Goal: Transaction & Acquisition: Purchase product/service

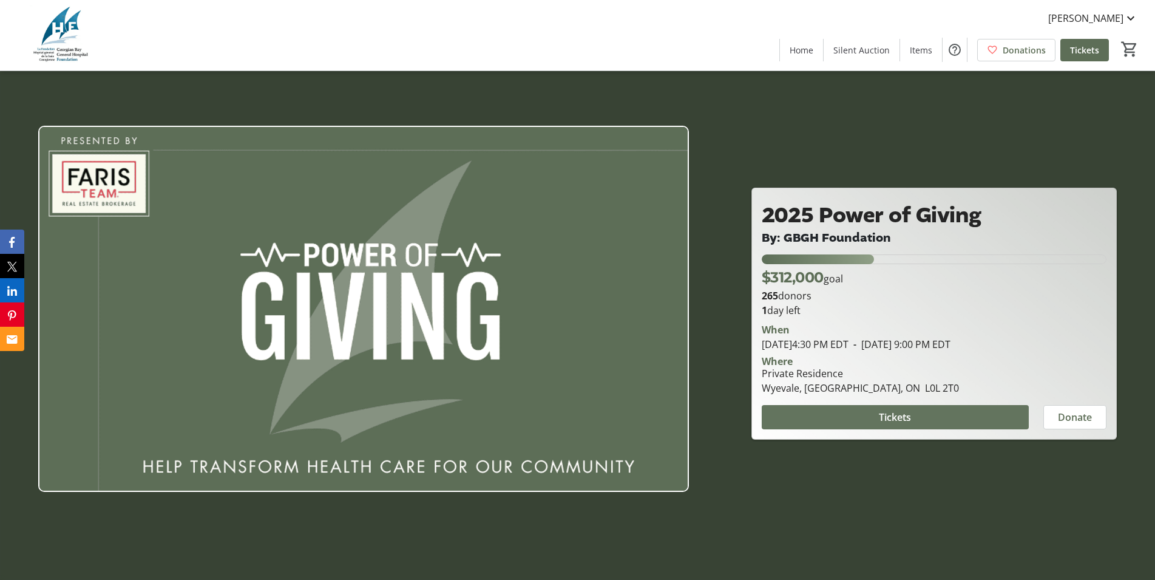
click at [906, 416] on span "Tickets" at bounding box center [895, 417] width 32 height 15
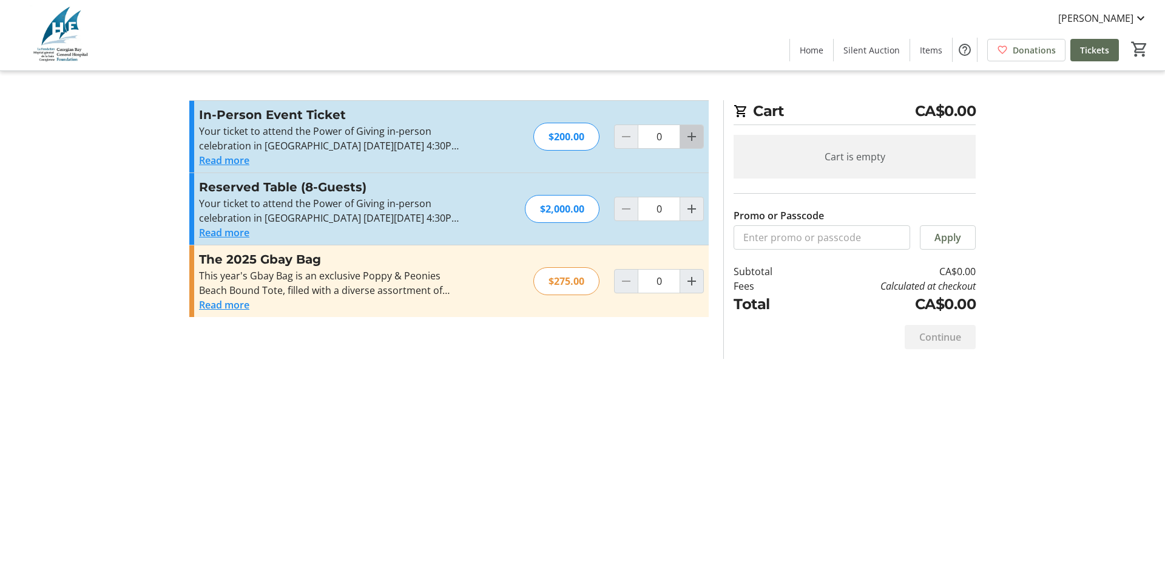
click at [690, 134] on mat-icon "Increment by one" at bounding box center [692, 136] width 15 height 15
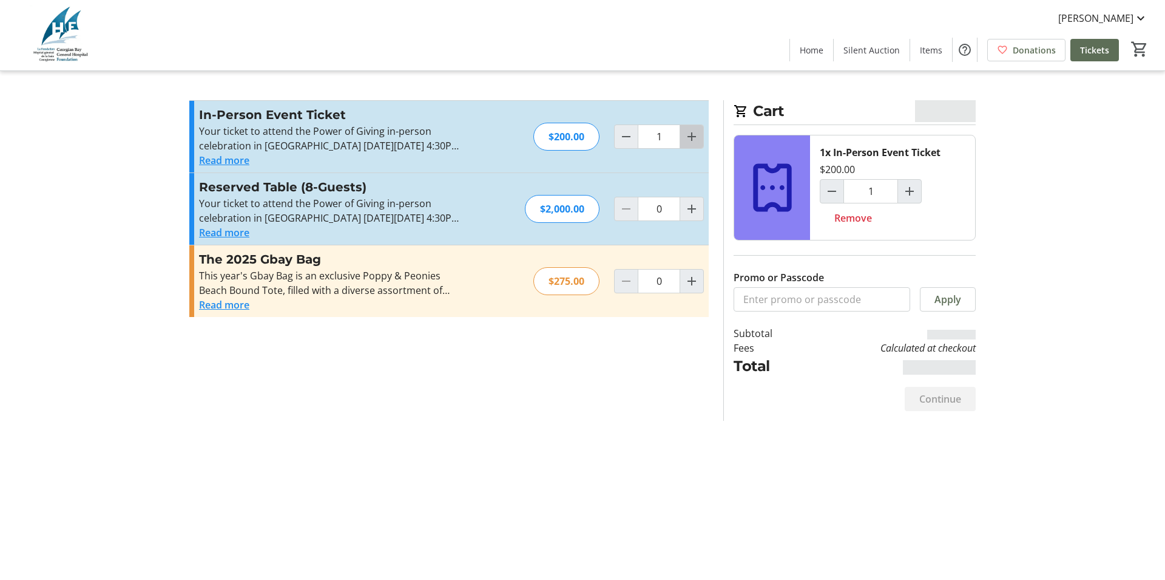
click at [692, 134] on mat-icon "Increment by one" at bounding box center [692, 136] width 15 height 15
type input "2"
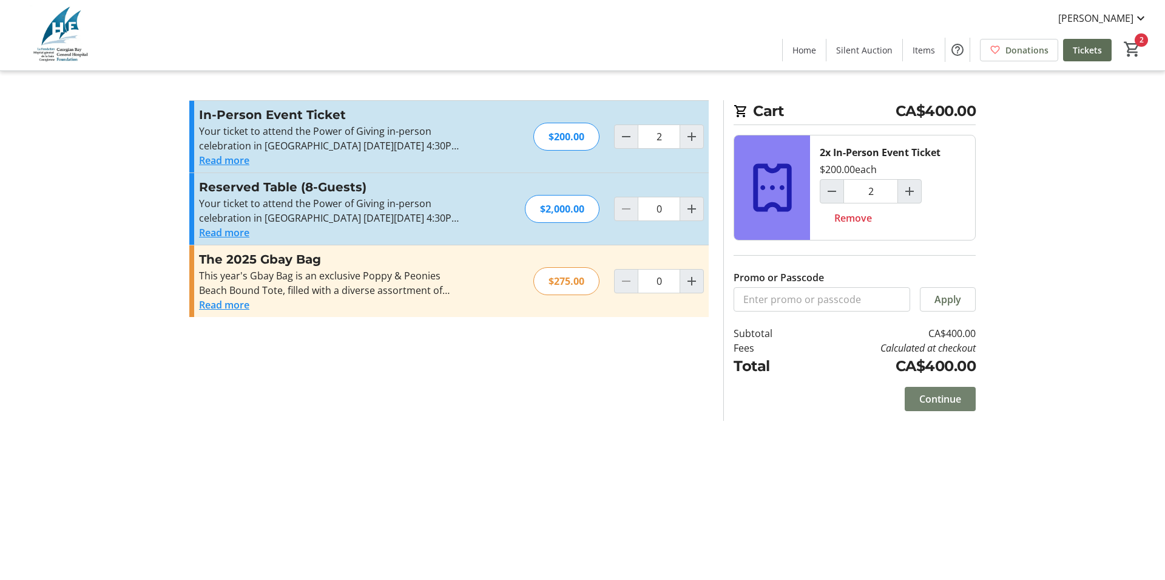
click at [942, 399] on span "Continue" at bounding box center [940, 398] width 42 height 15
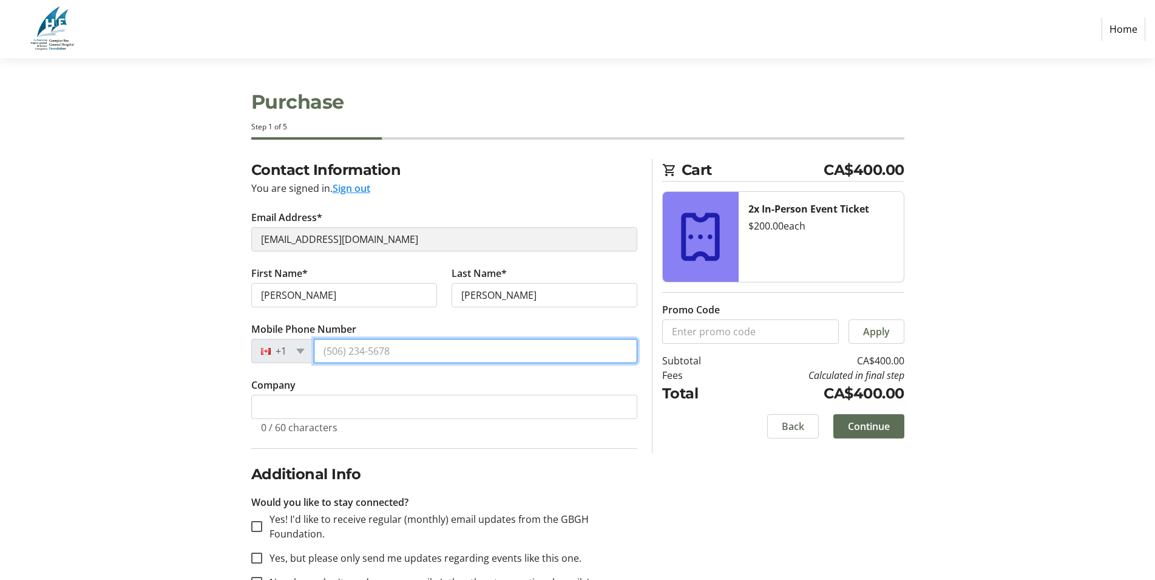
click at [330, 352] on input "Mobile Phone Number" at bounding box center [475, 351] width 323 height 24
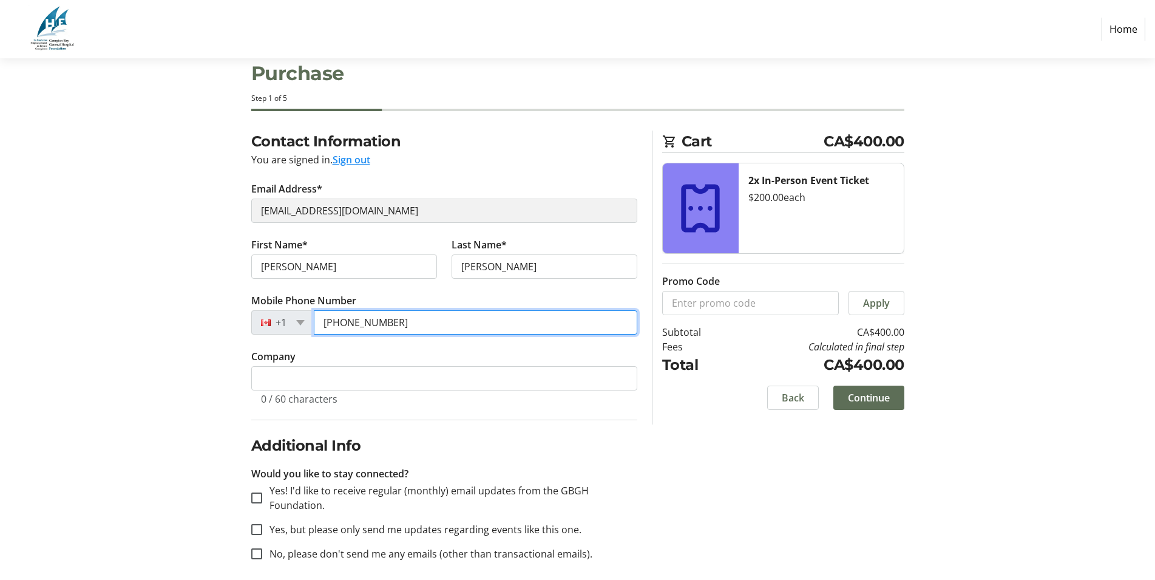
scroll to position [39, 0]
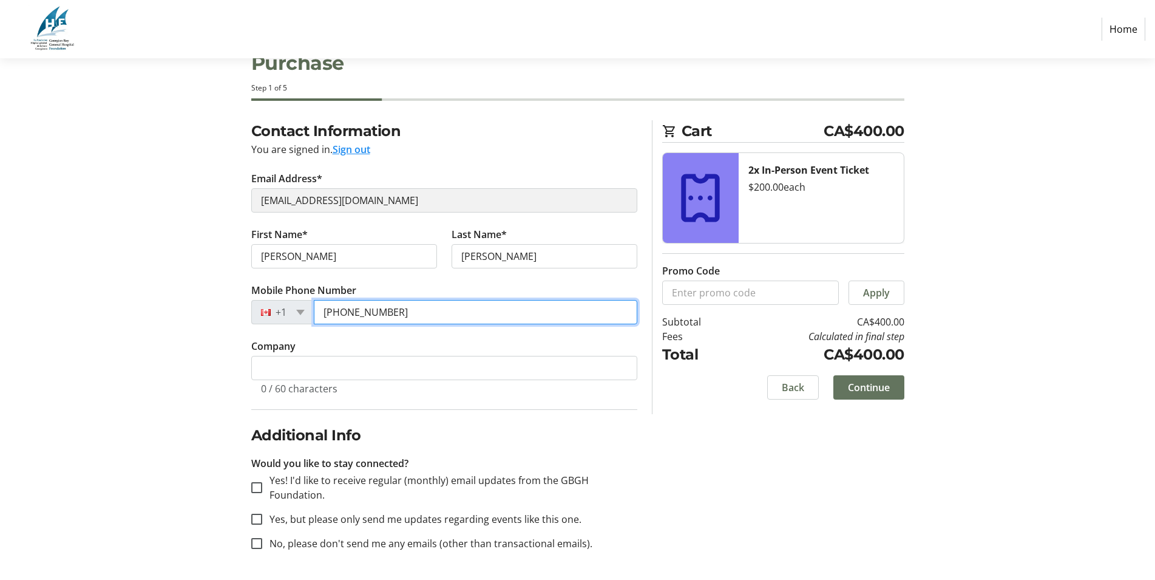
type input "[PHONE_NUMBER]"
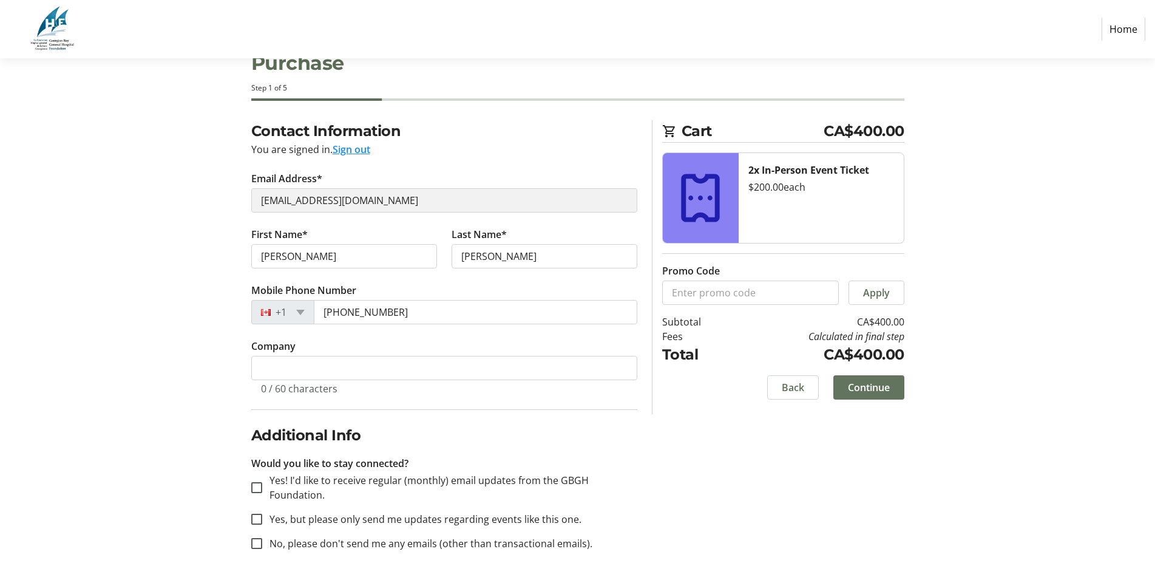
click at [872, 386] on span "Continue" at bounding box center [869, 387] width 42 height 15
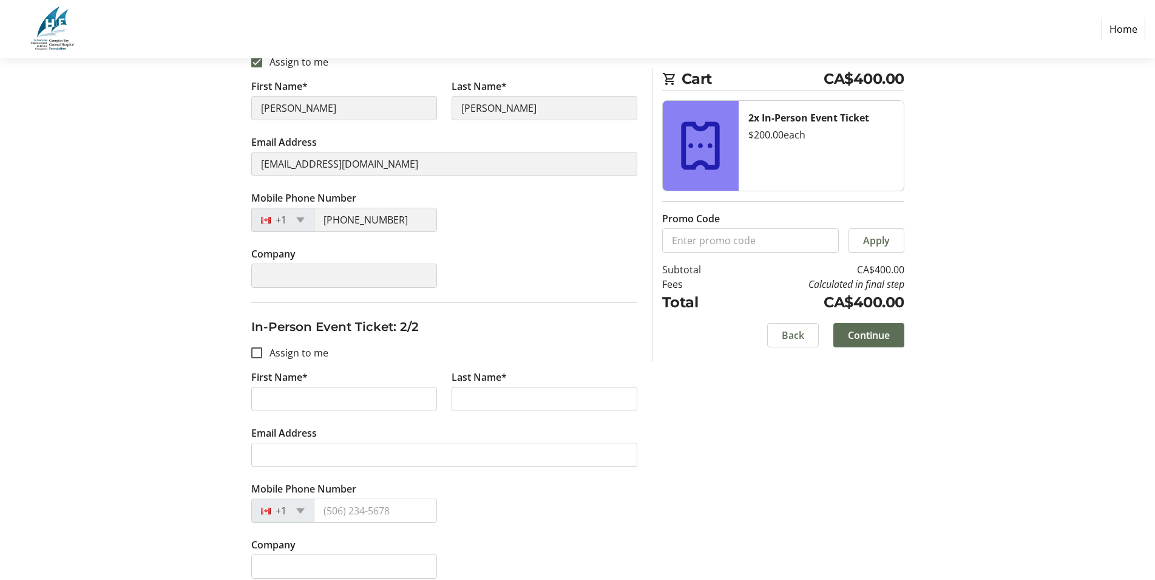
scroll to position [222, 0]
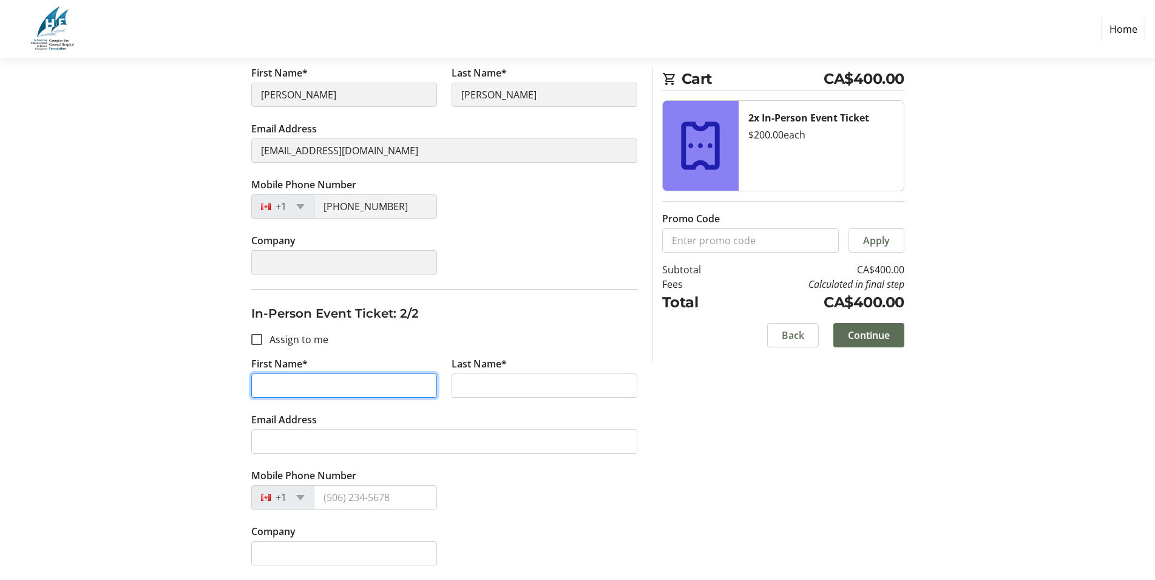
click at [302, 385] on input "First Name*" at bounding box center [344, 385] width 186 height 24
type input "[PERSON_NAME]"
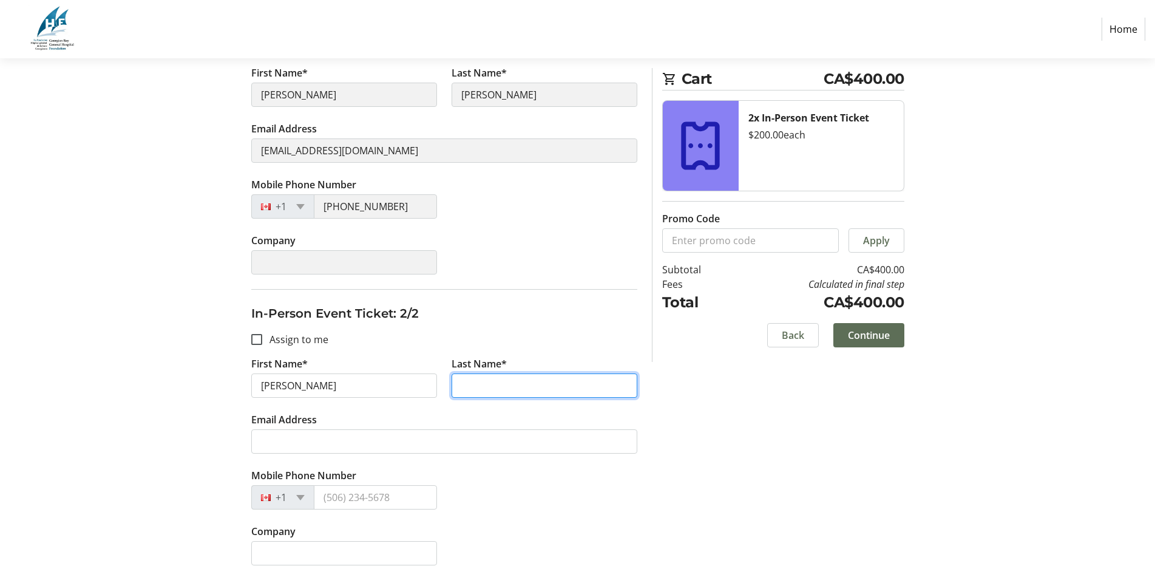
click at [522, 385] on input "Last Name*" at bounding box center [545, 385] width 186 height 24
type input "[PERSON_NAME]"
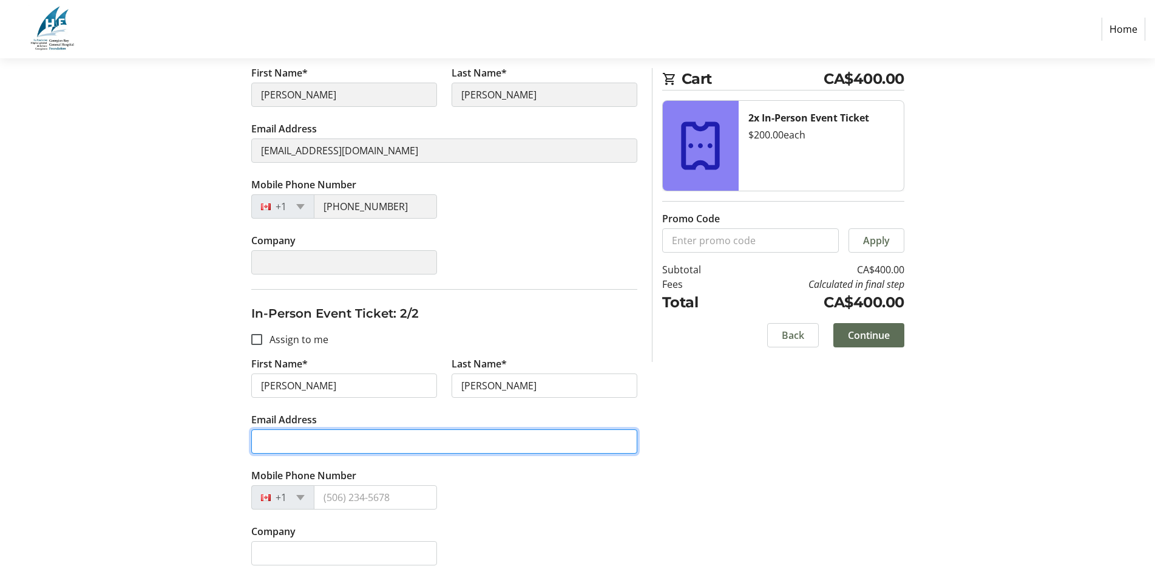
click at [316, 443] on input "Email Address" at bounding box center [444, 441] width 386 height 24
type input "[EMAIL_ADDRESS][DOMAIN_NAME]"
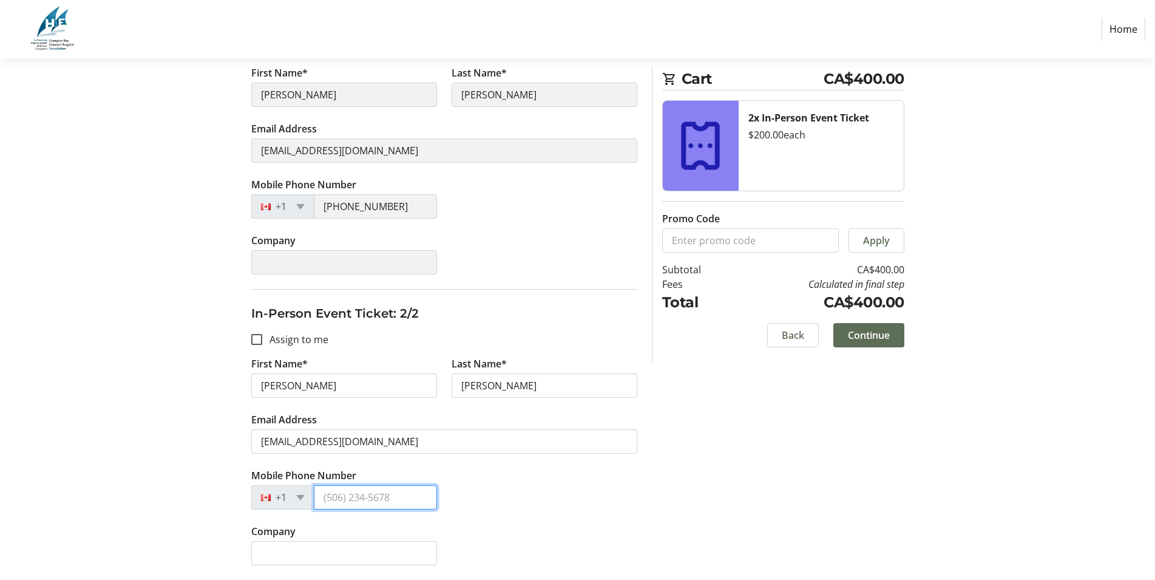
drag, startPoint x: 325, startPoint y: 496, endPoint x: 393, endPoint y: 487, distance: 67.9
click at [396, 493] on input "Mobile Phone Number" at bounding box center [375, 497] width 123 height 24
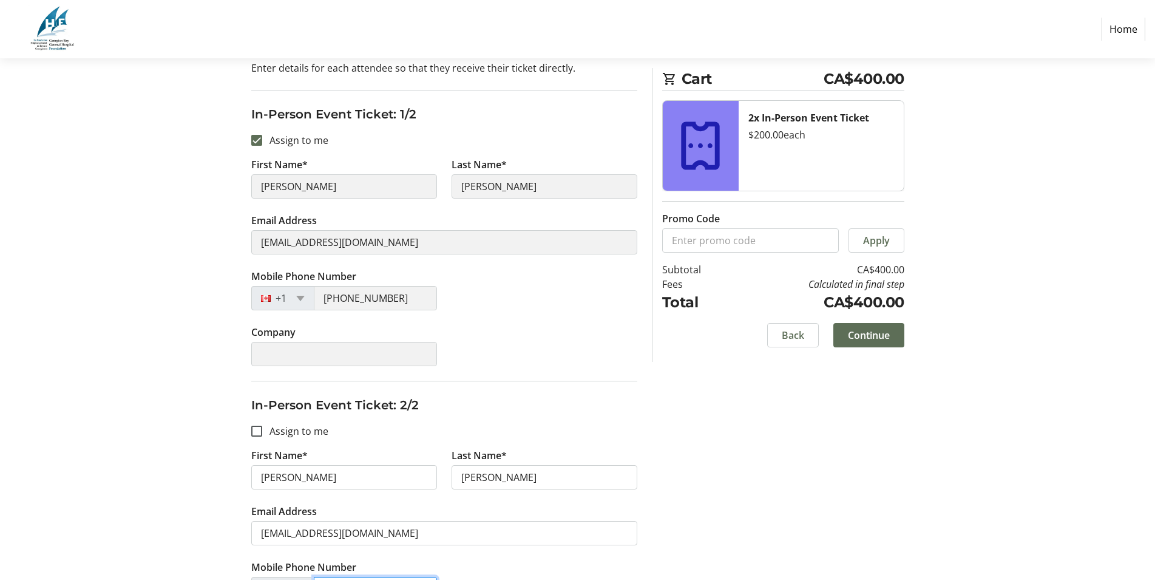
scroll to position [160, 0]
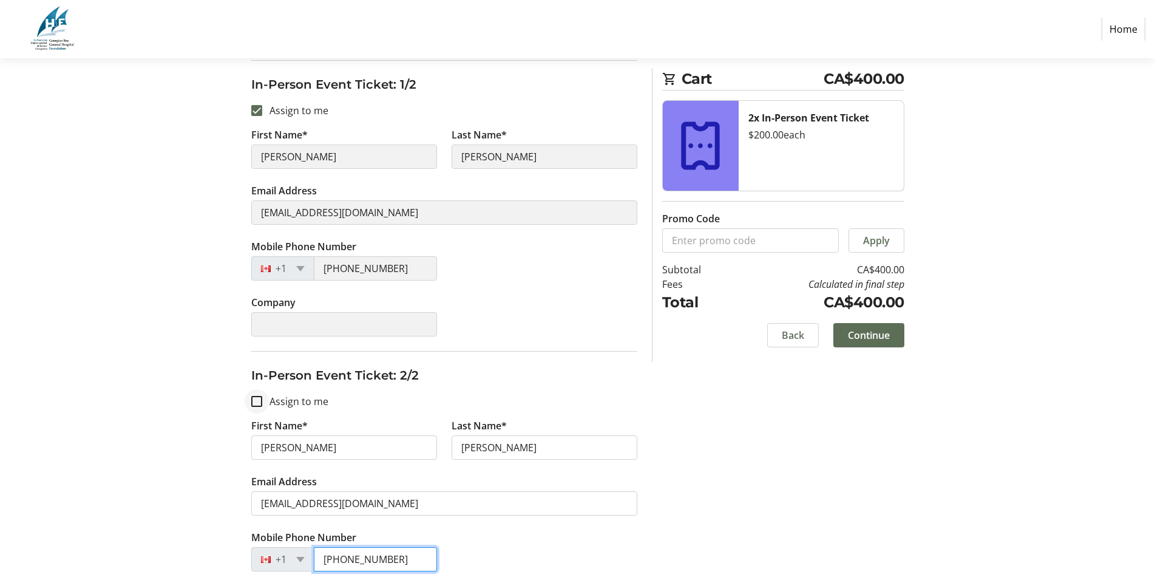
type input "[PHONE_NUMBER]"
click at [257, 400] on input "Assign to me" at bounding box center [256, 401] width 11 height 11
checkbox input "true"
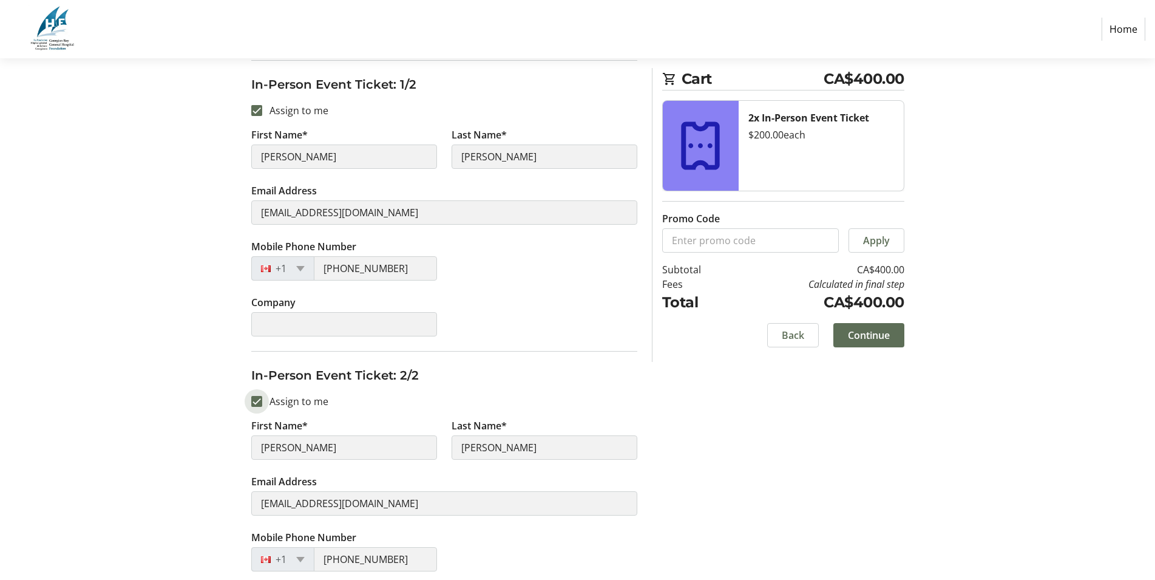
type input "[PERSON_NAME]"
type input "[EMAIL_ADDRESS][DOMAIN_NAME]"
type input "[PHONE_NUMBER]"
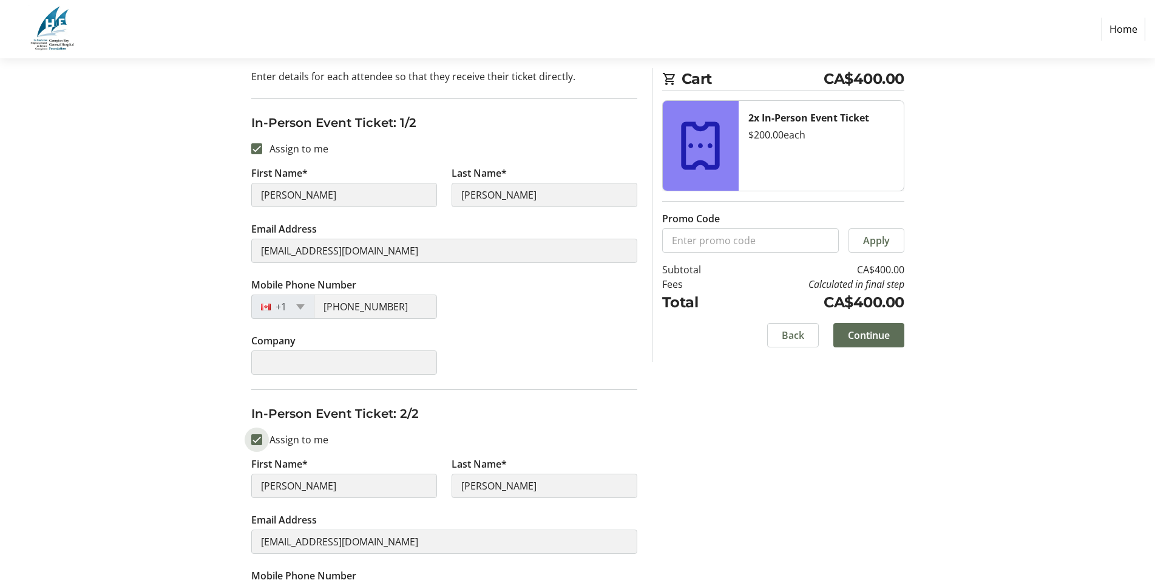
scroll to position [222, 0]
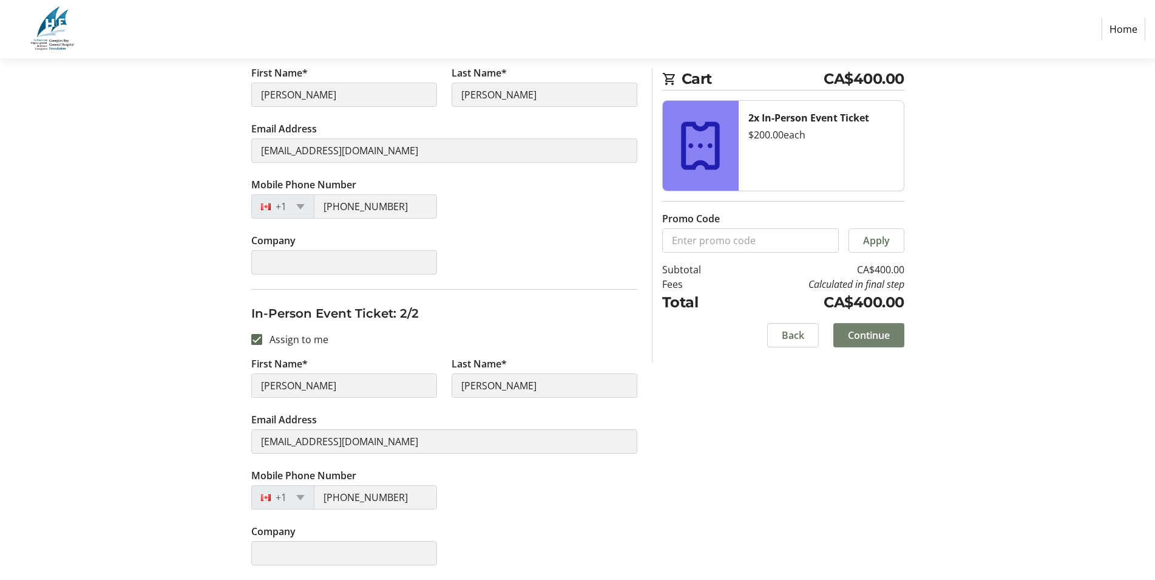
click at [872, 337] on span "Continue" at bounding box center [869, 335] width 42 height 15
click at [872, 337] on div "Back Continue" at bounding box center [783, 335] width 242 height 24
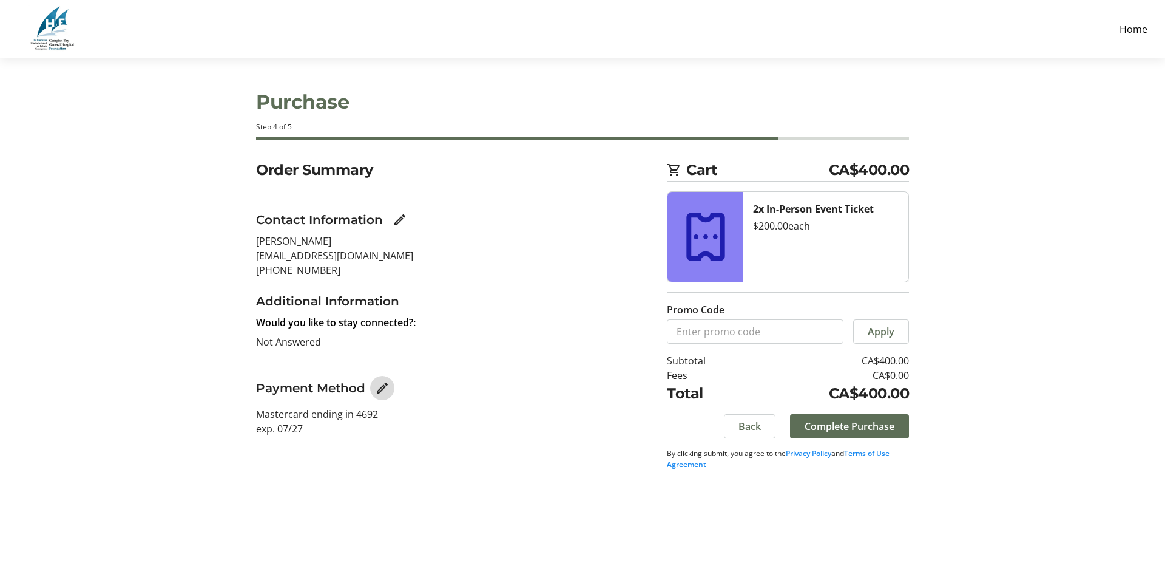
click at [378, 385] on mat-icon "Edit Payment Method" at bounding box center [382, 388] width 15 height 15
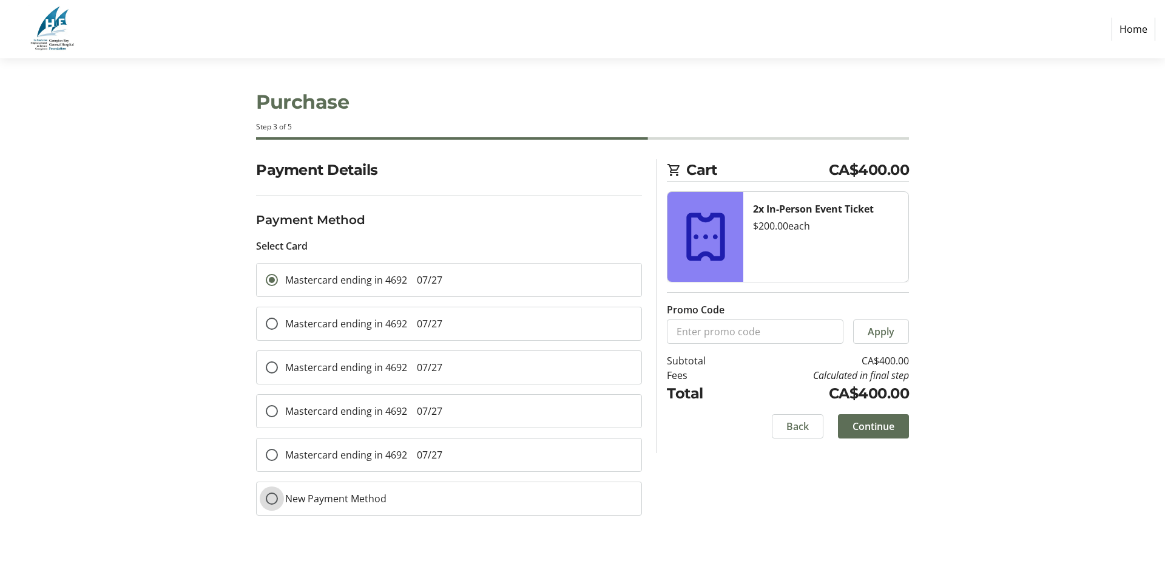
click at [274, 499] on input "New Payment Method" at bounding box center [272, 498] width 12 height 12
radio input "true"
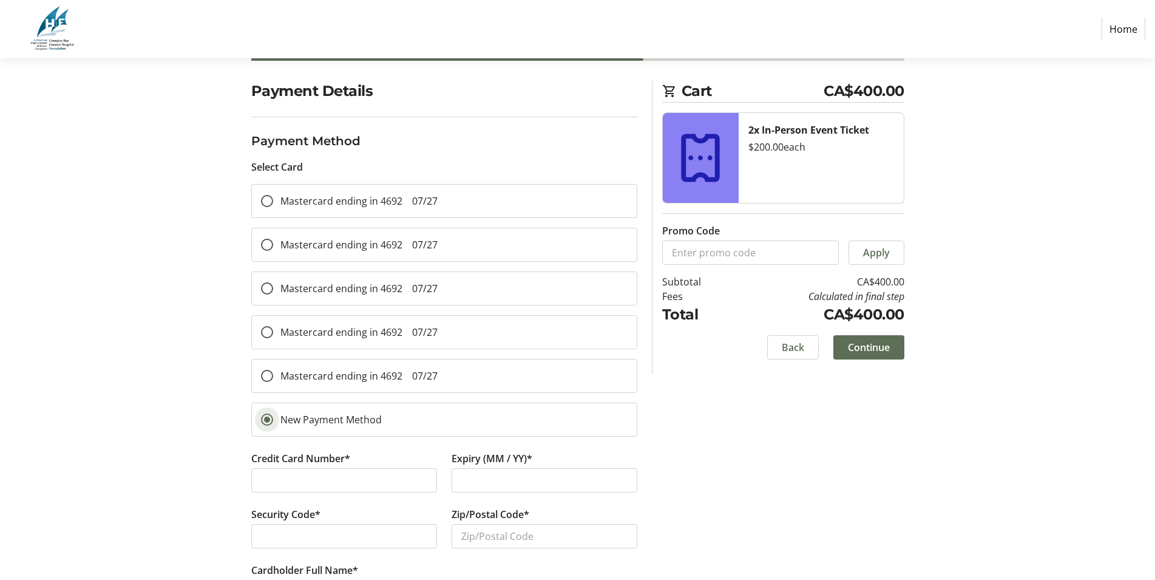
scroll to position [124, 0]
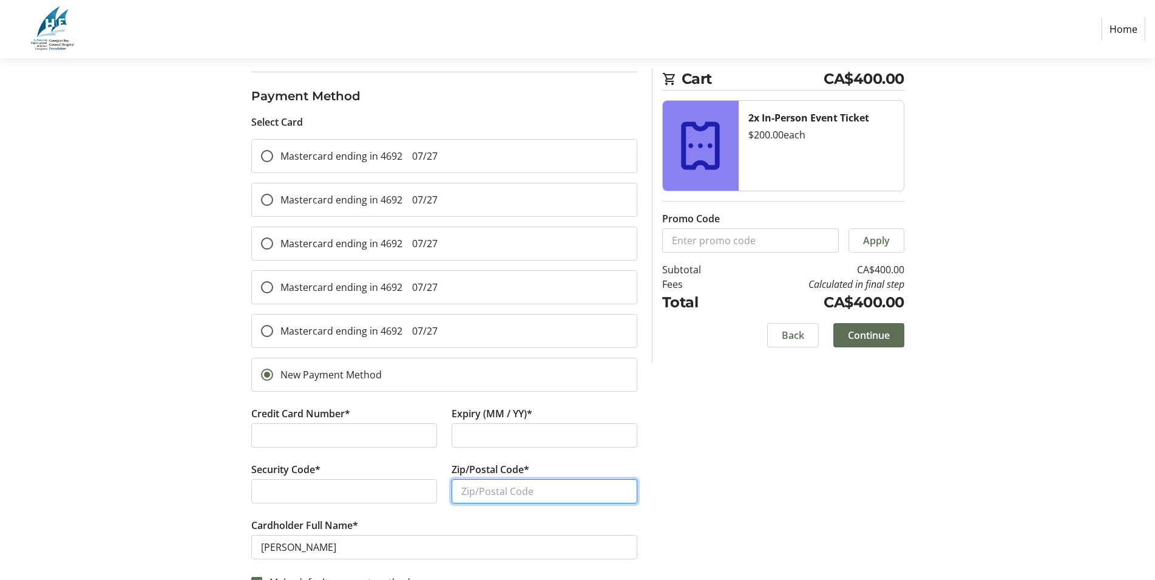
click at [507, 491] on input "Zip/Postal Code*" at bounding box center [545, 491] width 186 height 24
type input "l"
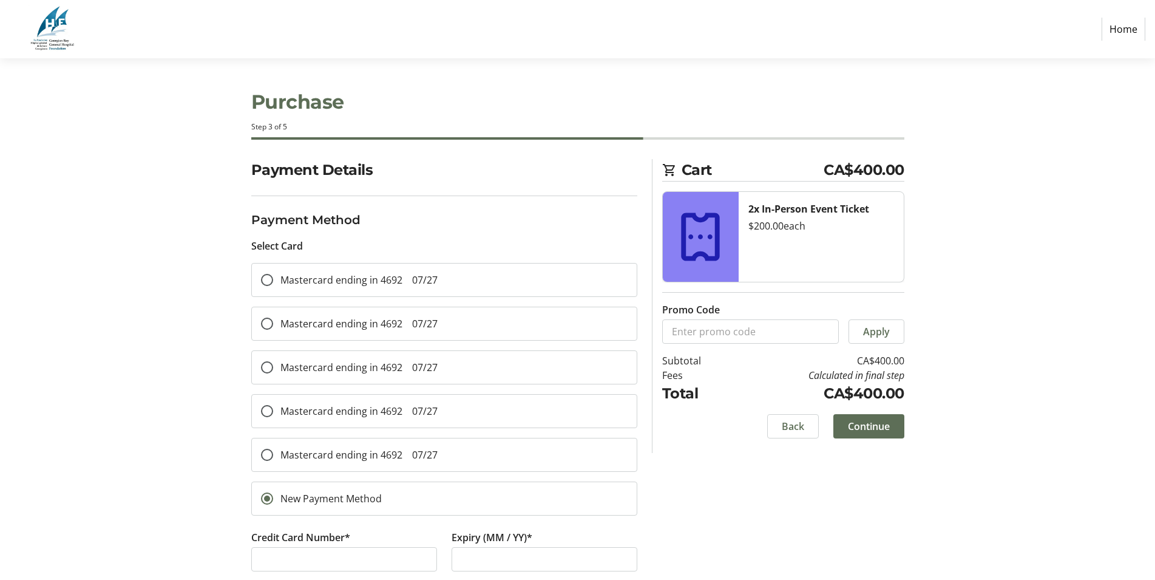
scroll to position [148, 0]
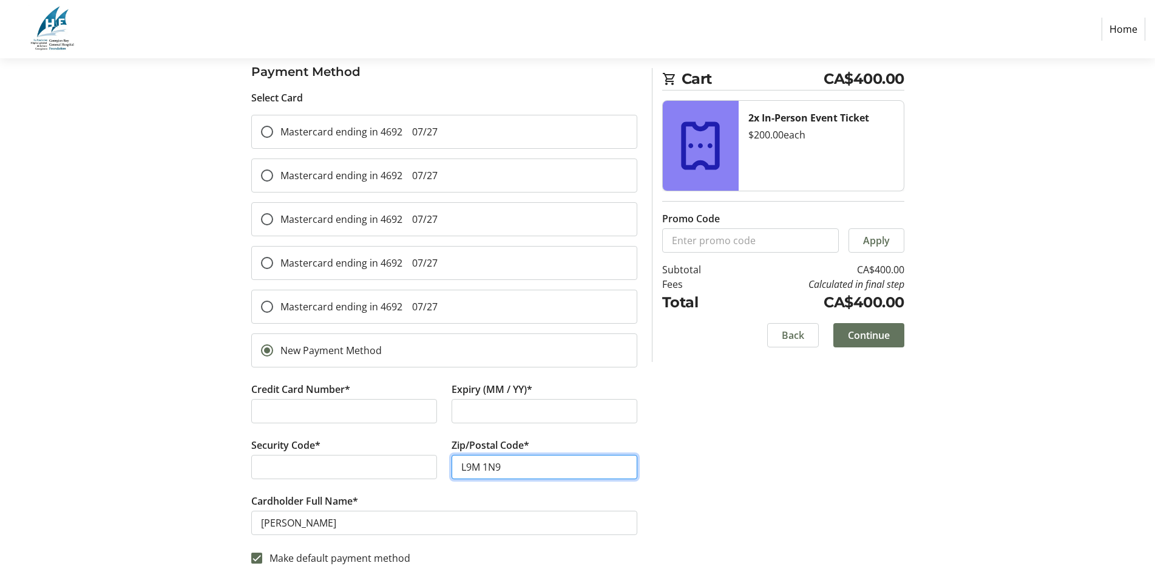
type input "L9M 1N9"
click at [879, 327] on span at bounding box center [868, 334] width 71 height 29
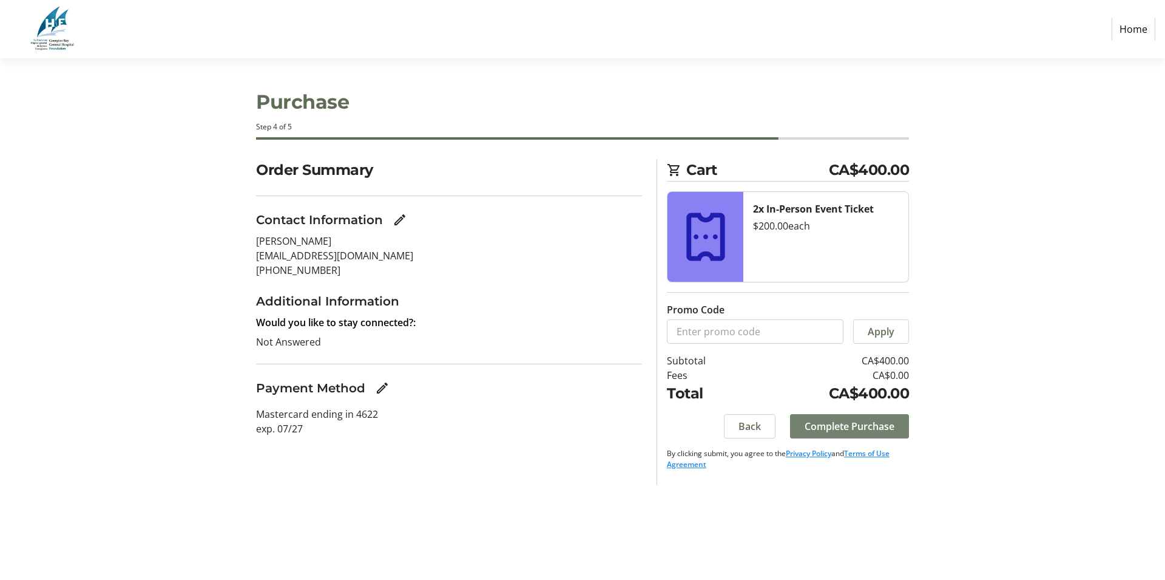
click at [854, 425] on span "Complete Purchase" at bounding box center [850, 426] width 90 height 15
